Goal: Task Accomplishment & Management: Complete application form

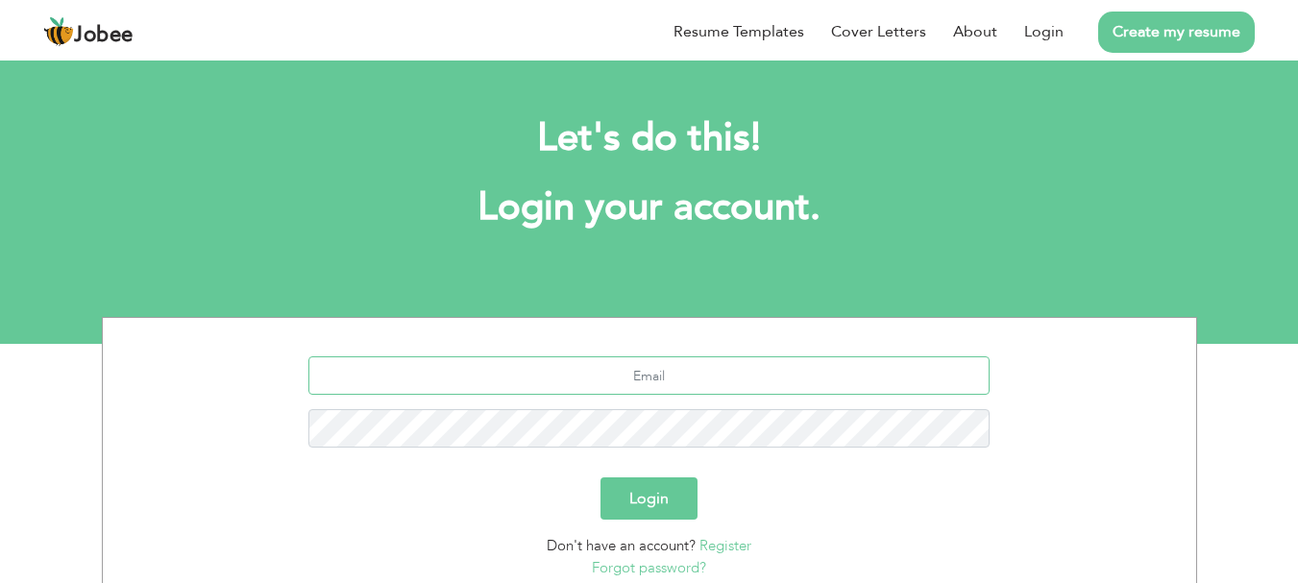
type input "[EMAIL_ADDRESS][DOMAIN_NAME]"
click at [608, 486] on button "Login" at bounding box center [648, 498] width 97 height 42
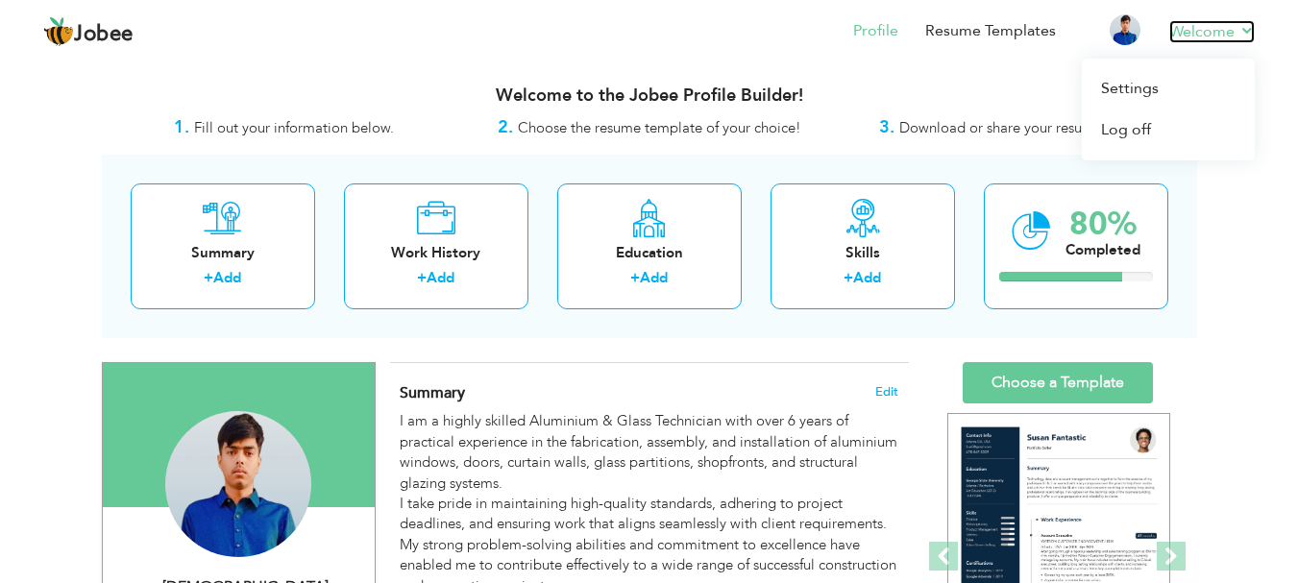
click at [1237, 34] on link "Welcome" at bounding box center [1211, 31] width 85 height 23
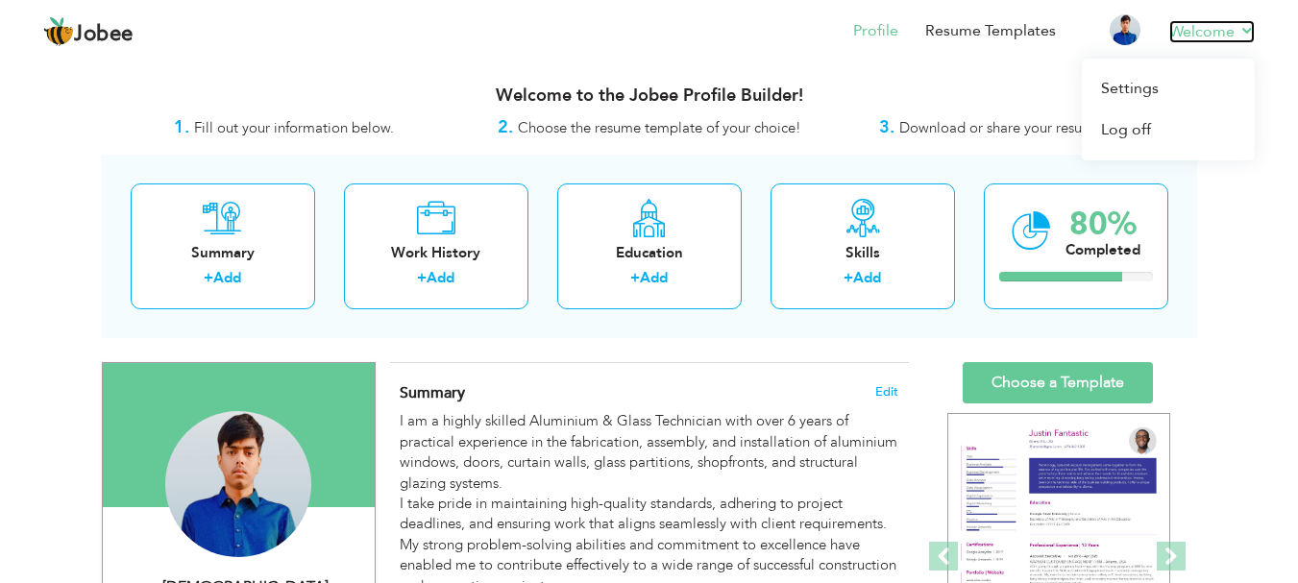
click at [1230, 24] on link "Welcome" at bounding box center [1211, 31] width 85 height 23
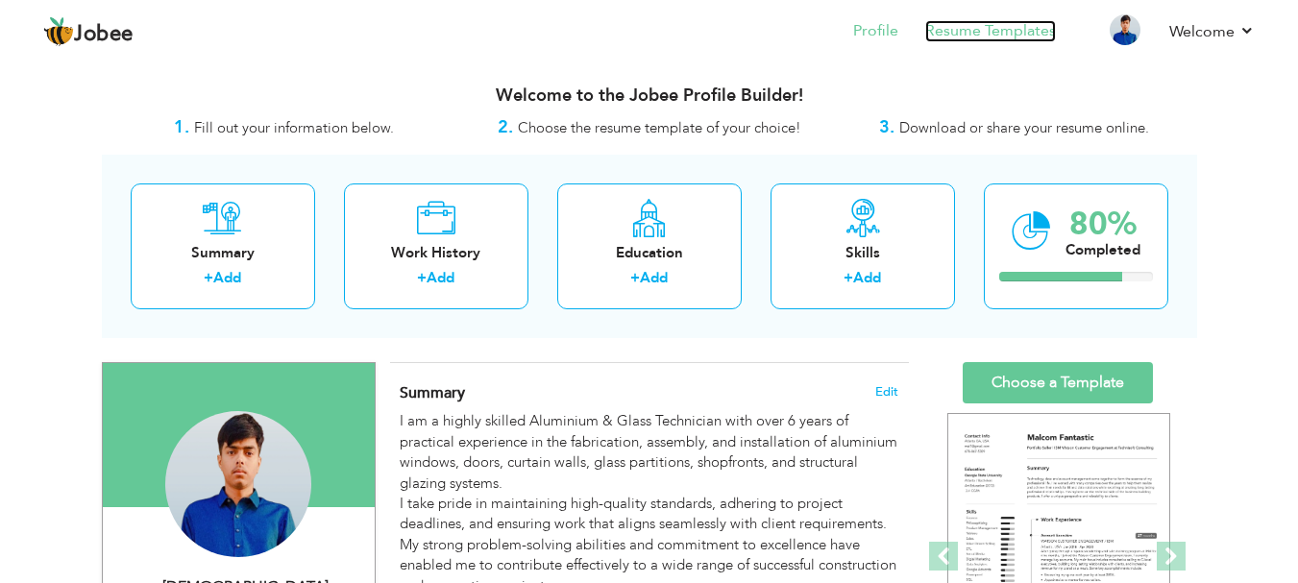
click at [1023, 41] on link "Resume Templates" at bounding box center [990, 31] width 131 height 22
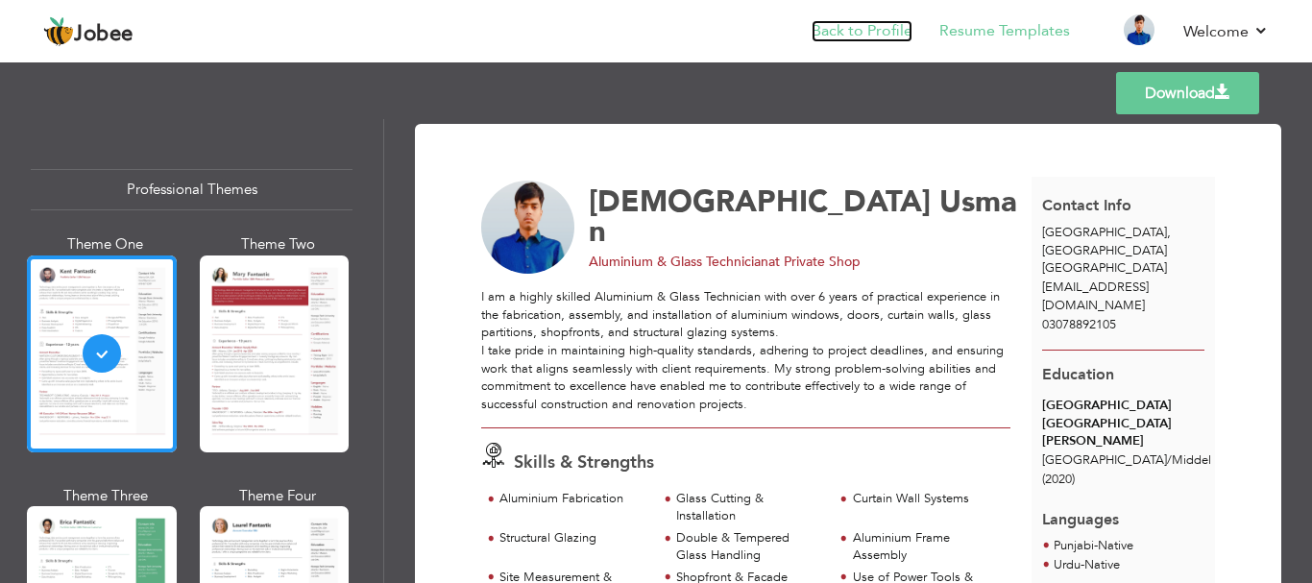
click at [865, 24] on link "Back to Profile" at bounding box center [862, 31] width 101 height 22
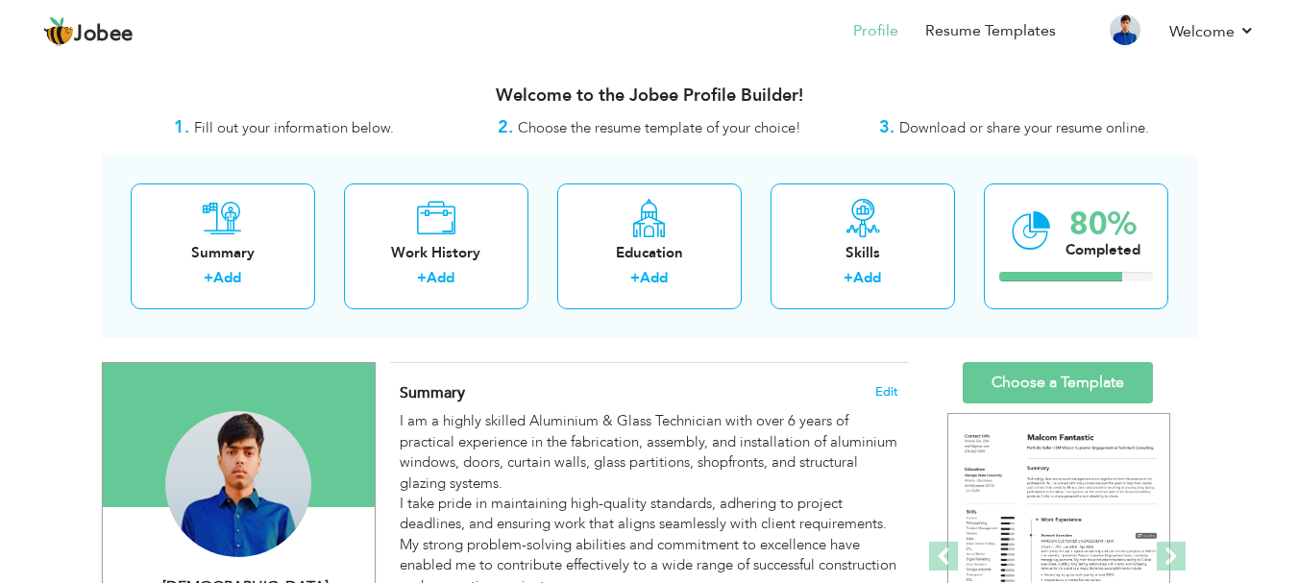
click at [582, 120] on span "Choose the resume template of your choice!" at bounding box center [659, 127] width 283 height 19
click at [417, 252] on div "Work History" at bounding box center [436, 253] width 154 height 20
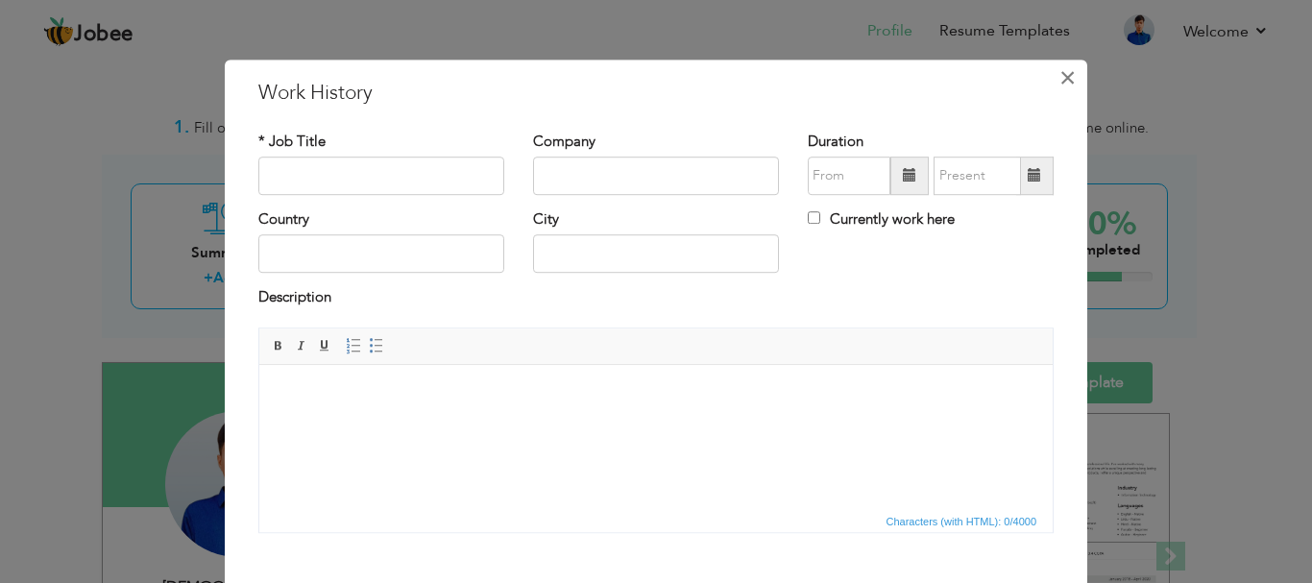
click at [1071, 79] on button "×" at bounding box center [1067, 77] width 31 height 31
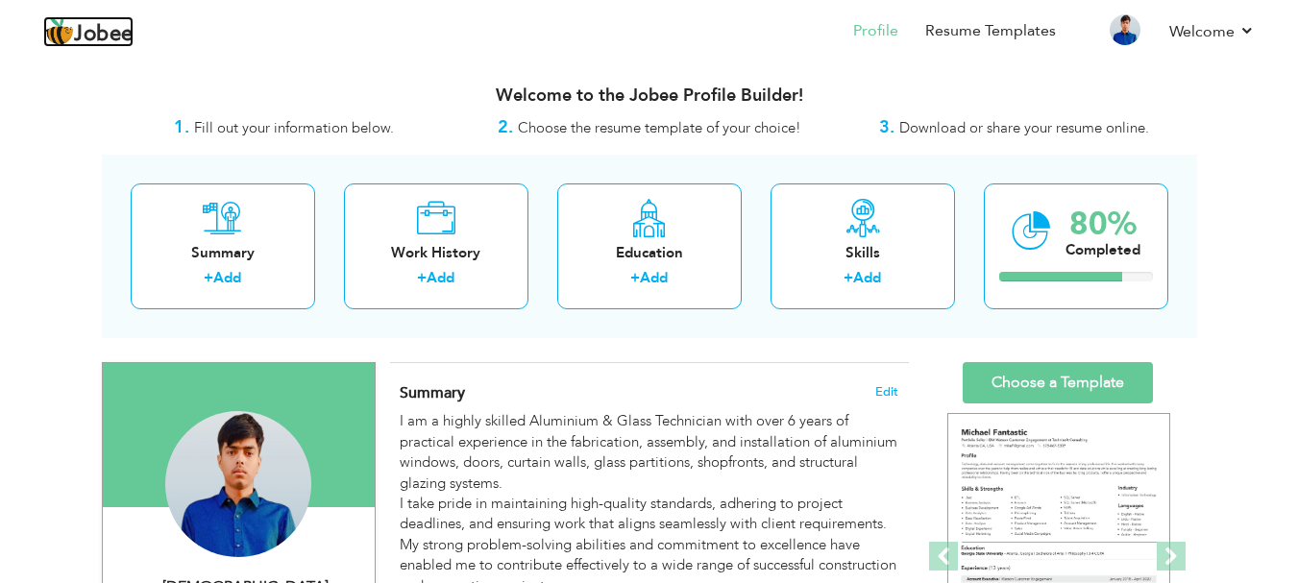
click at [94, 27] on span "Jobee" at bounding box center [104, 34] width 60 height 21
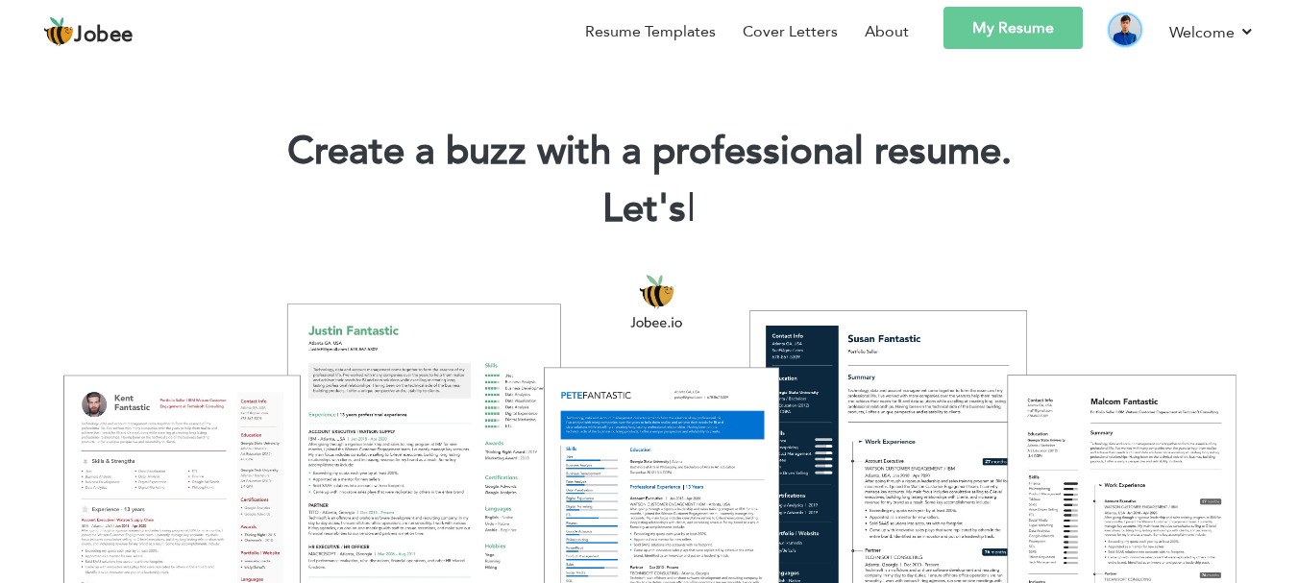
click at [1126, 30] on img at bounding box center [1125, 29] width 31 height 31
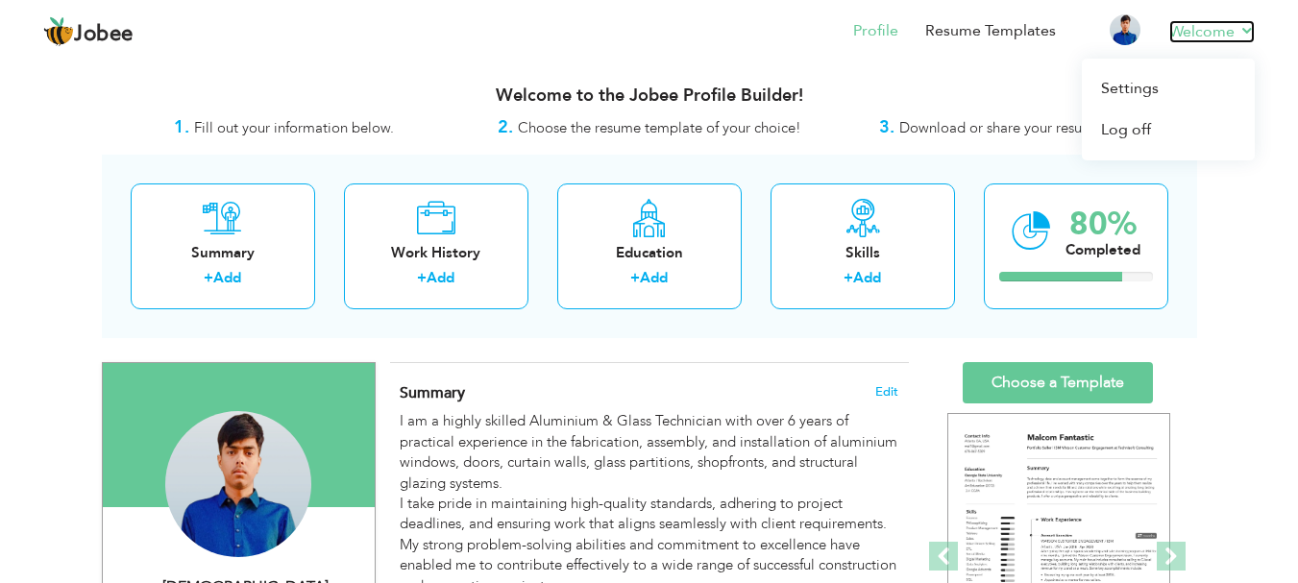
click at [1225, 31] on link "Welcome" at bounding box center [1211, 31] width 85 height 23
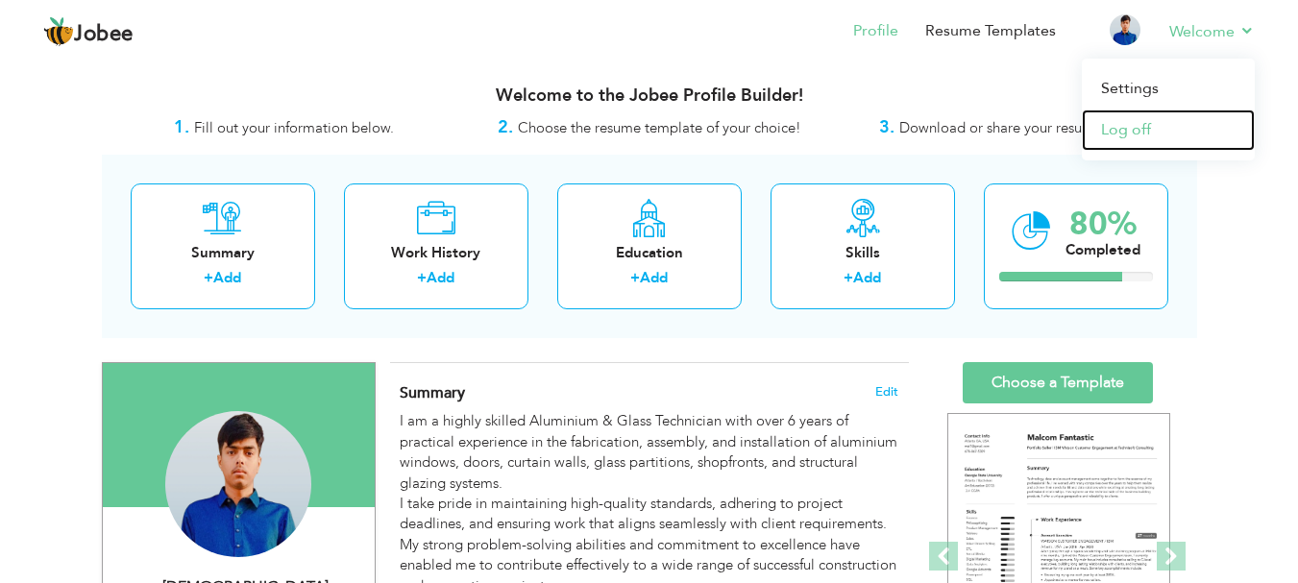
click at [1133, 122] on link "Log off" at bounding box center [1168, 130] width 173 height 41
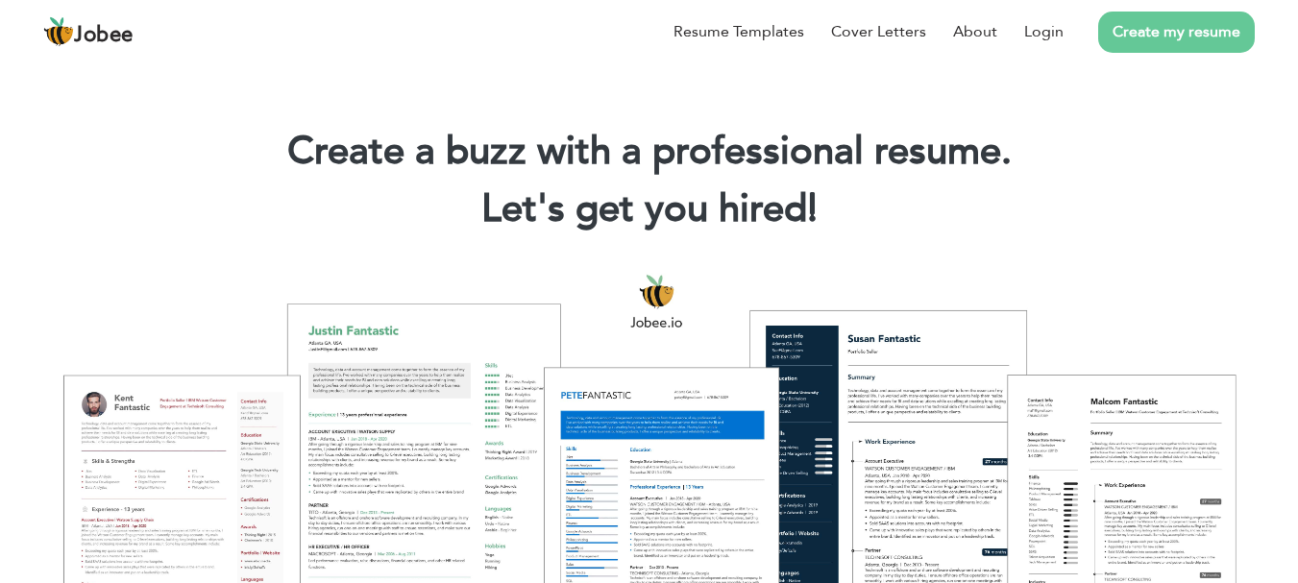
click at [1170, 36] on link "Create my resume" at bounding box center [1176, 32] width 157 height 41
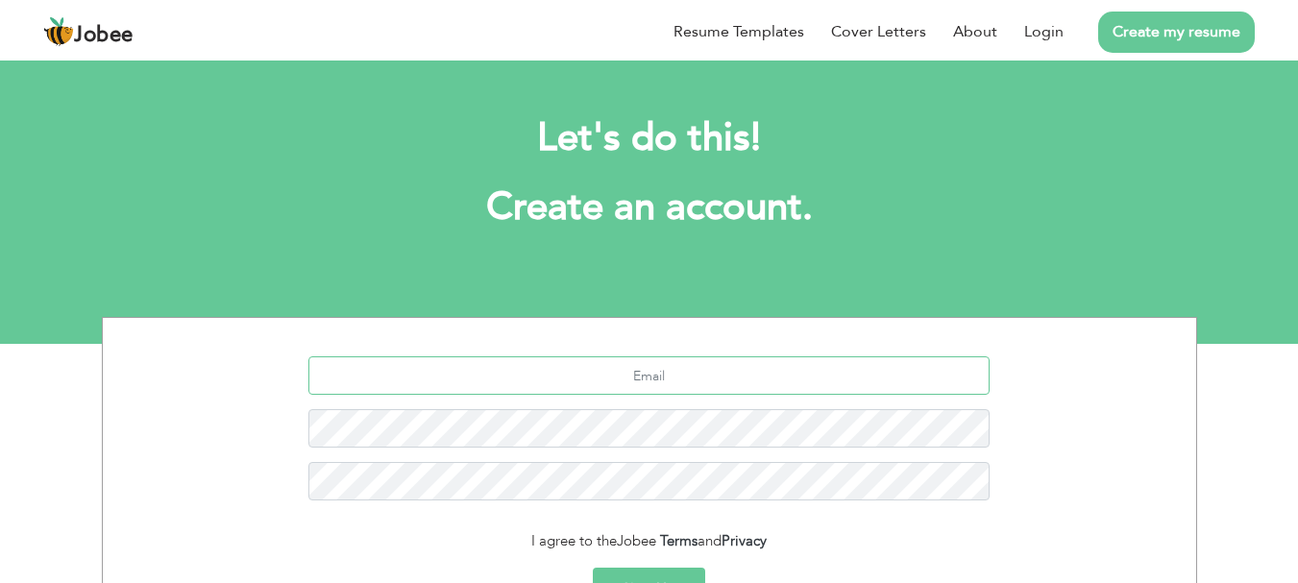
click at [675, 378] on input "text" at bounding box center [648, 375] width 681 height 38
click at [823, 379] on input "muhammad.bilal" at bounding box center [648, 375] width 681 height 38
type input "[PERSON_NAME][EMAIL_ADDRESS][DOMAIN_NAME]"
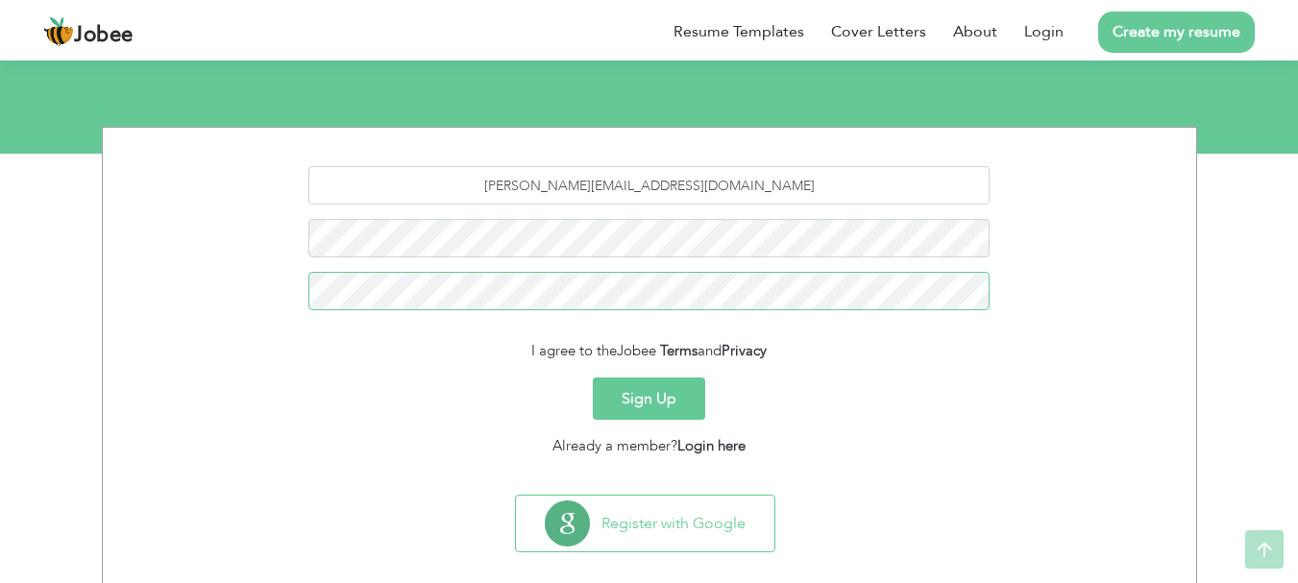
scroll to position [192, 0]
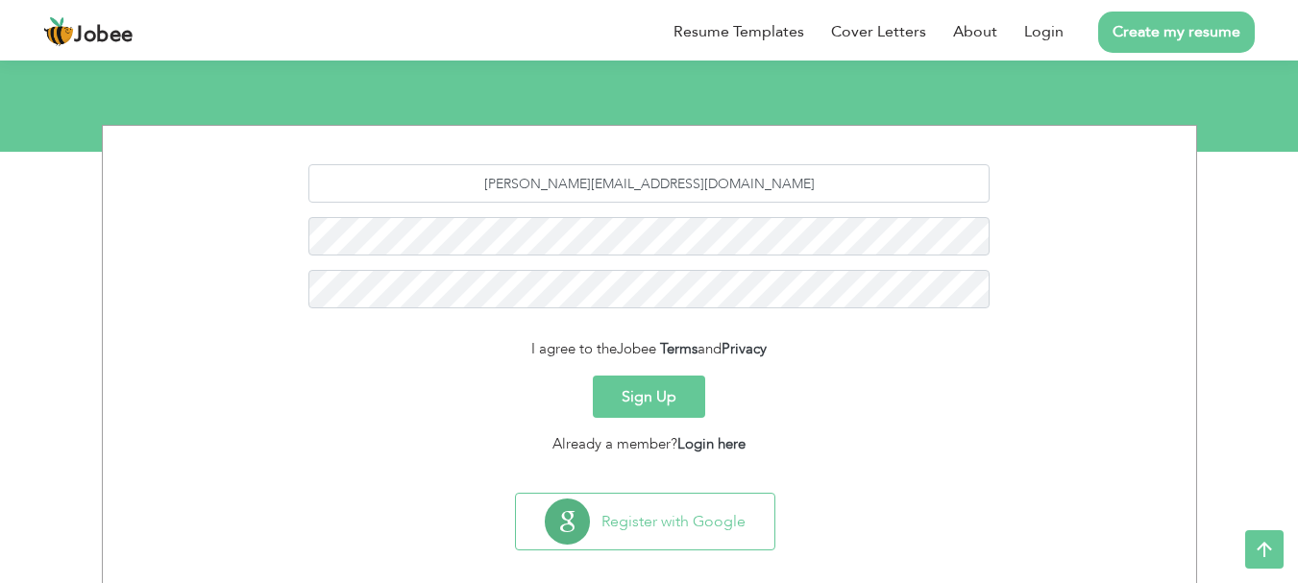
click at [672, 386] on button "Sign Up" at bounding box center [649, 397] width 112 height 42
